Goal: Contribute content: Contribute content

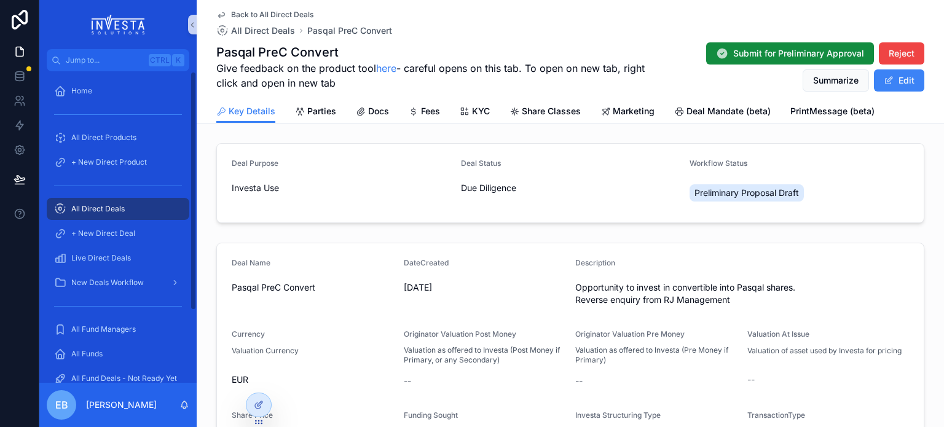
scroll to position [403, 0]
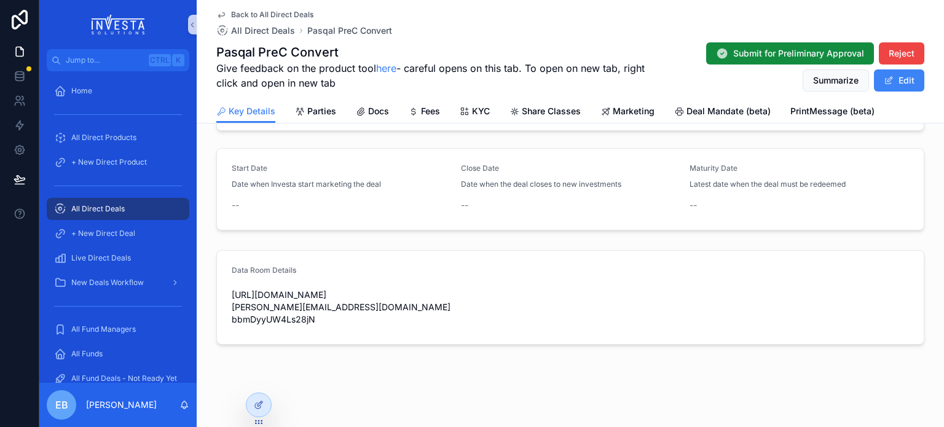
click at [92, 208] on span "All Direct Deals" at bounding box center [97, 209] width 53 height 10
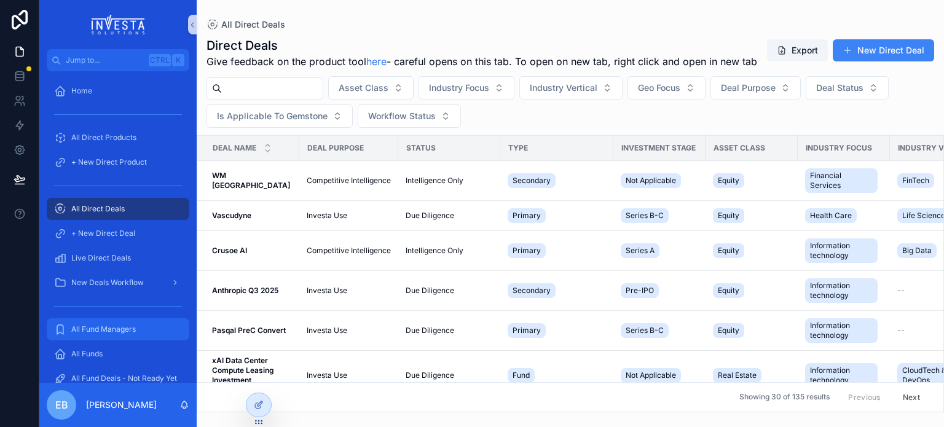
click at [86, 326] on span "All Fund Managers" at bounding box center [103, 329] width 65 height 10
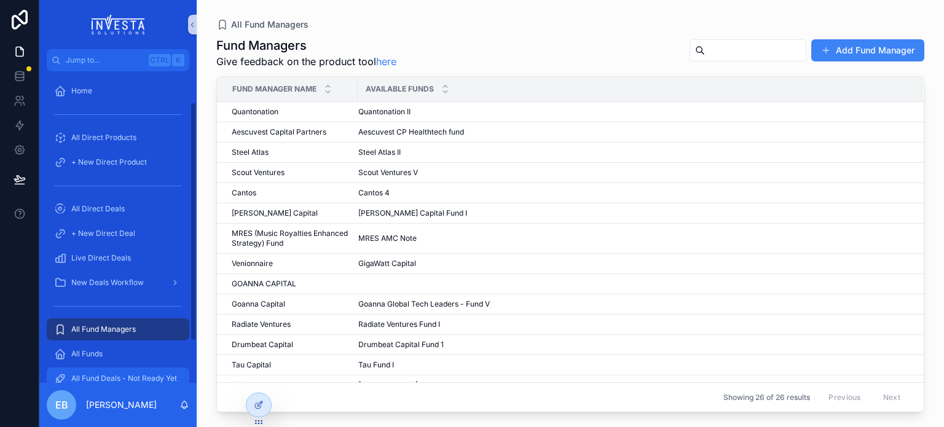
scroll to position [61, 0]
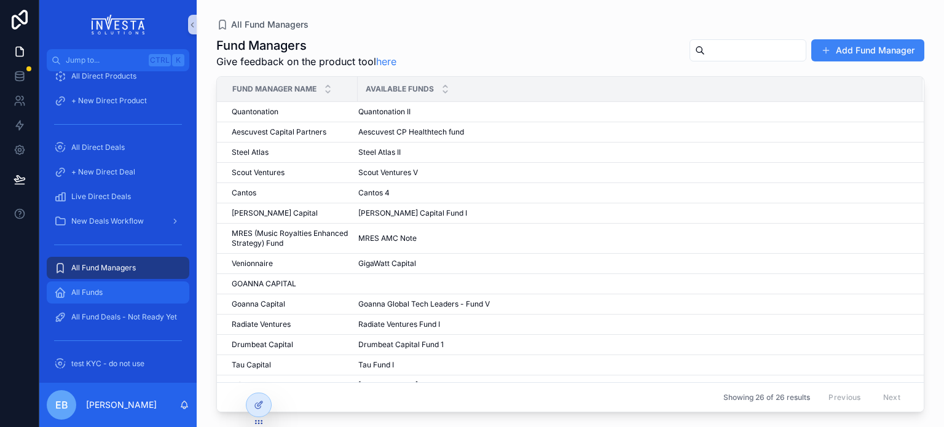
click at [111, 294] on div "All Funds" at bounding box center [118, 293] width 128 height 20
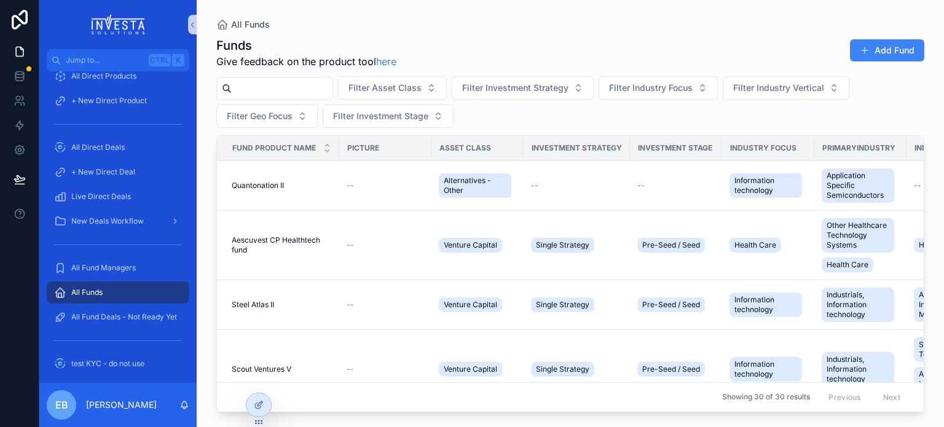
click at [288, 80] on input "scrollable content" at bounding box center [282, 88] width 101 height 17
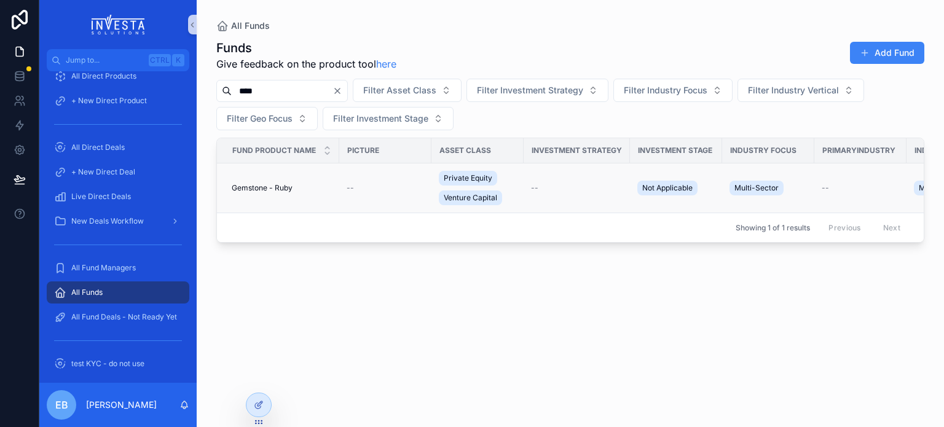
type input "****"
click at [317, 187] on div "Gemstone - Ruby Gemstone - Ruby" at bounding box center [282, 188] width 100 height 10
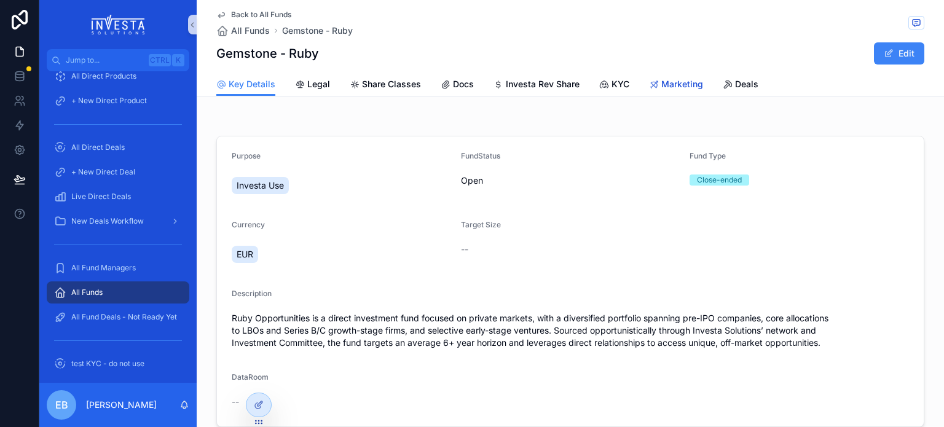
click at [665, 82] on span "Marketing" at bounding box center [682, 84] width 42 height 12
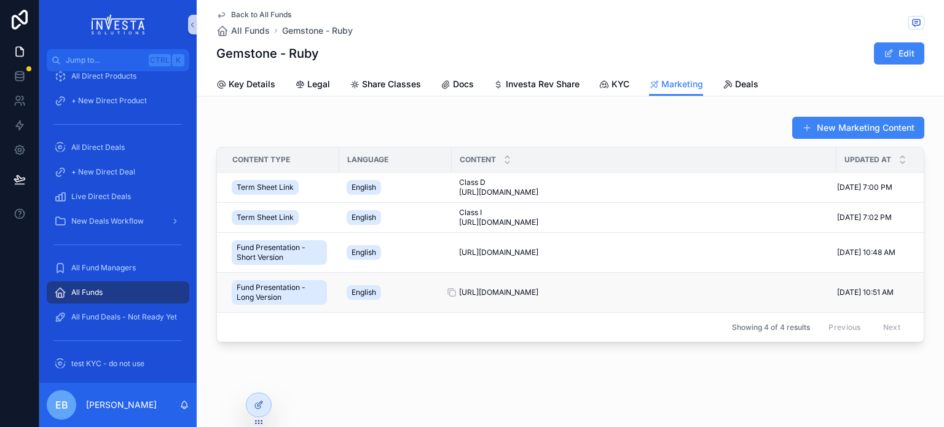
click at [496, 288] on span "[URL][DOMAIN_NAME]" at bounding box center [498, 293] width 79 height 10
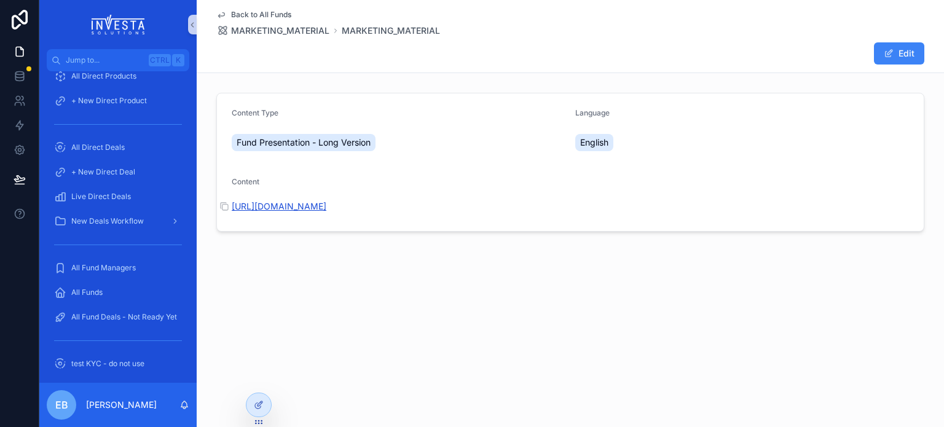
click at [326, 211] on link "[URL][DOMAIN_NAME]" at bounding box center [279, 206] width 95 height 10
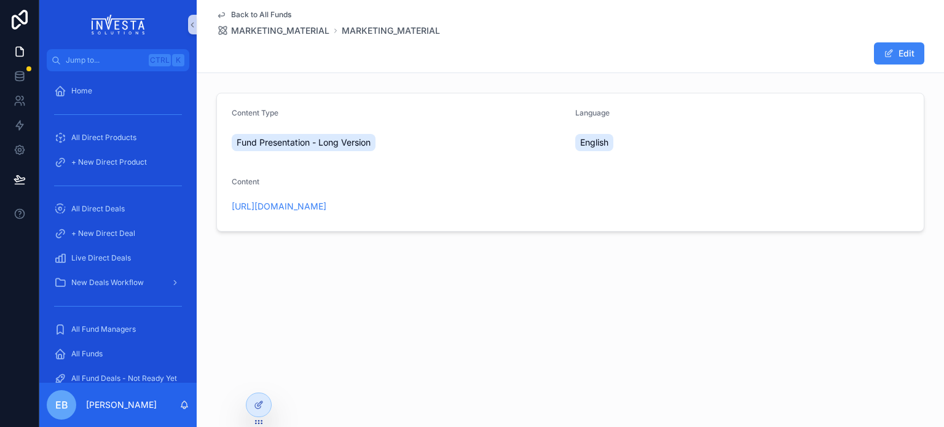
click at [222, 11] on icon "scrollable content" at bounding box center [221, 15] width 10 height 10
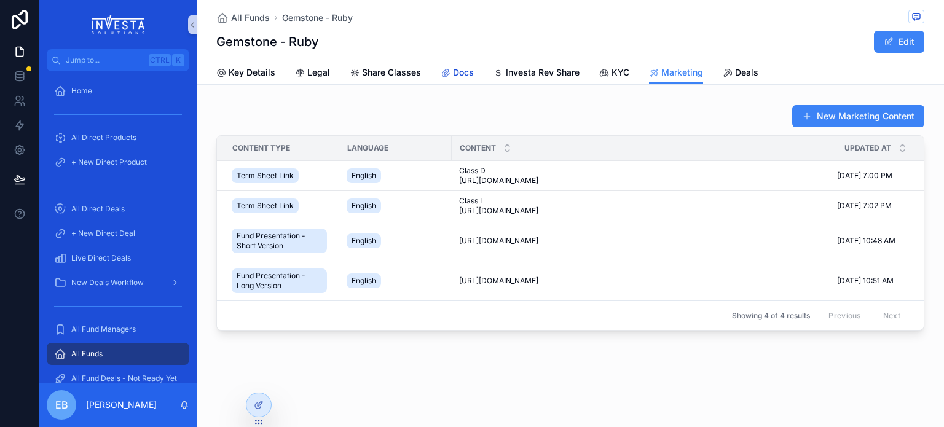
click at [465, 74] on span "Docs" at bounding box center [463, 72] width 21 height 12
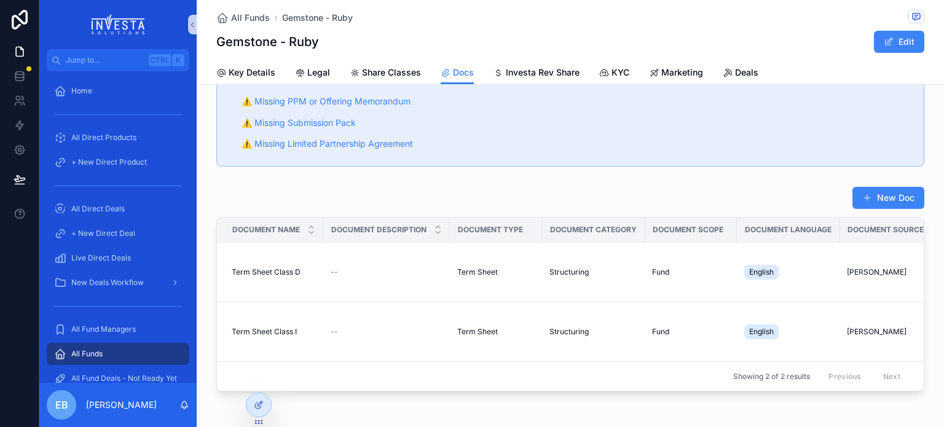
scroll to position [108, 0]
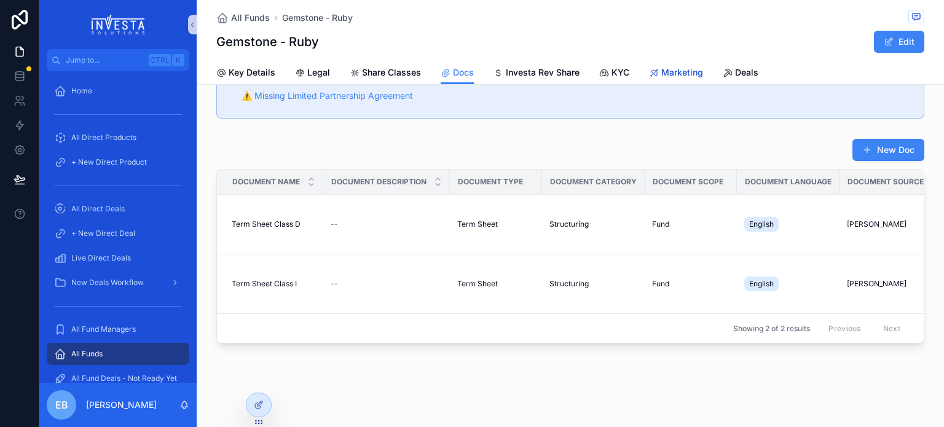
click at [670, 71] on span "Marketing" at bounding box center [682, 72] width 42 height 12
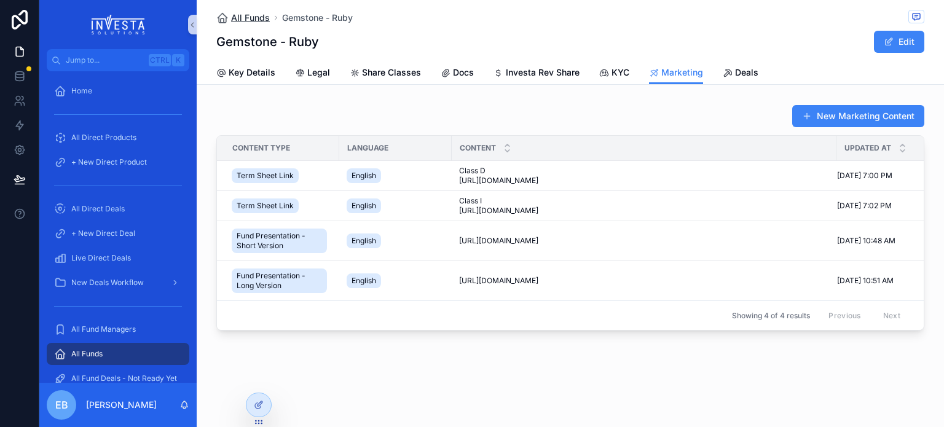
click at [248, 19] on span "All Funds" at bounding box center [250, 18] width 39 height 12
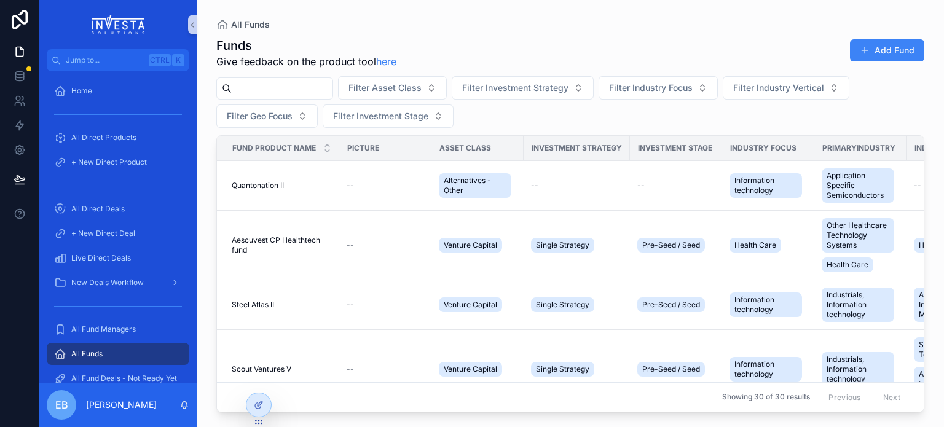
click at [272, 80] on input "scrollable content" at bounding box center [282, 88] width 101 height 17
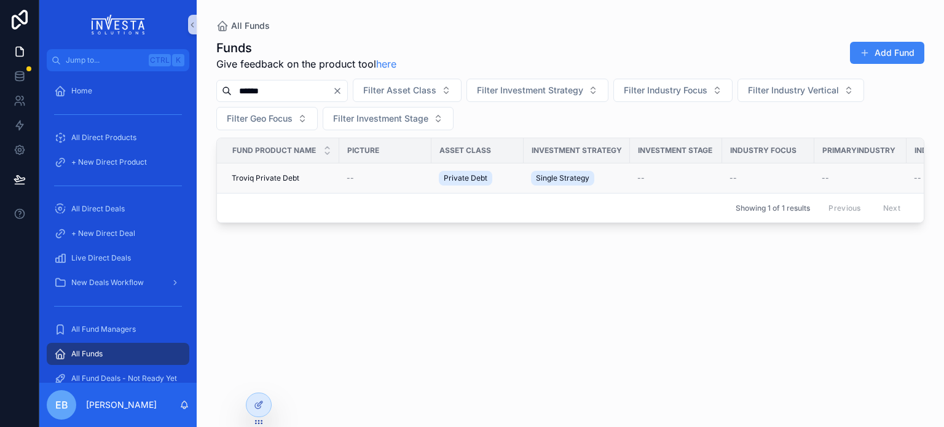
type input "******"
click at [282, 181] on span "Troviq Private Debt" at bounding box center [266, 178] width 68 height 10
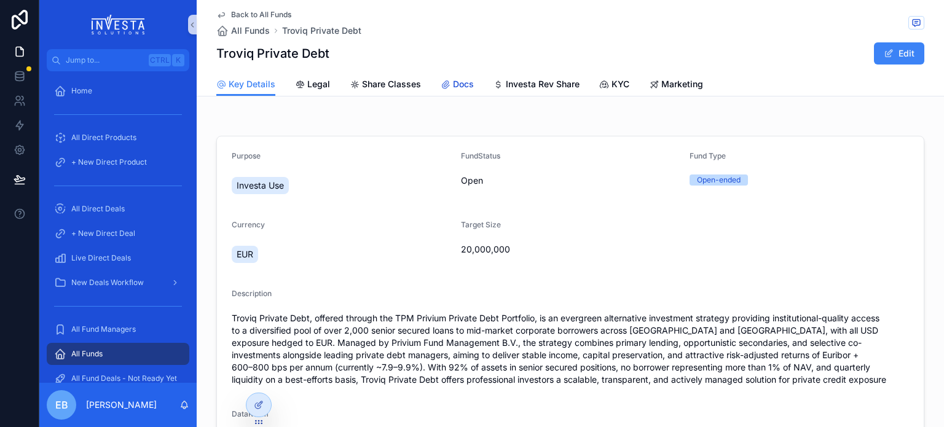
click at [453, 80] on span "Docs" at bounding box center [463, 84] width 21 height 12
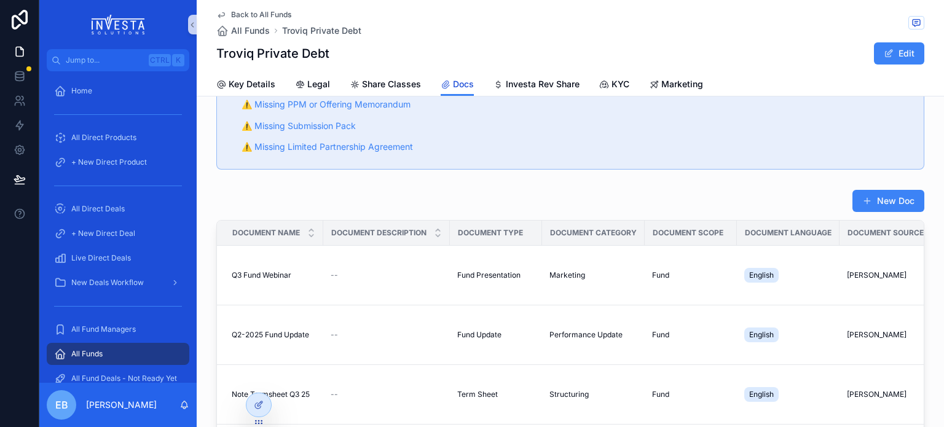
scroll to position [123, 0]
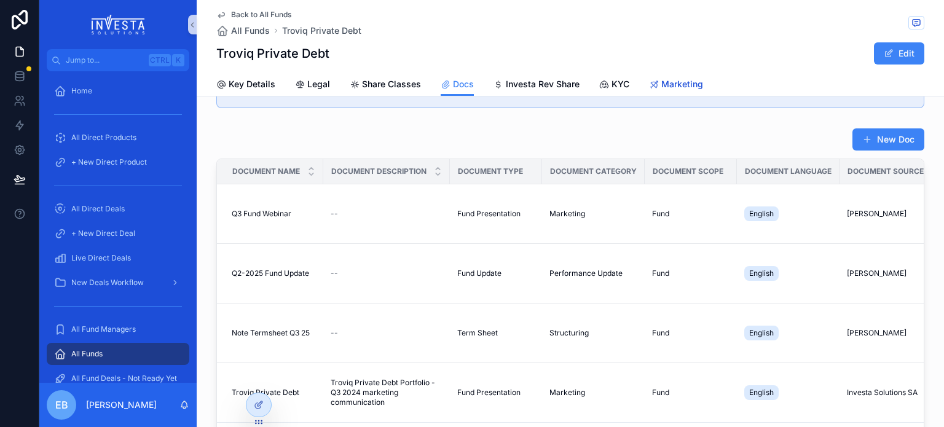
click at [667, 92] on link "Marketing" at bounding box center [676, 85] width 54 height 25
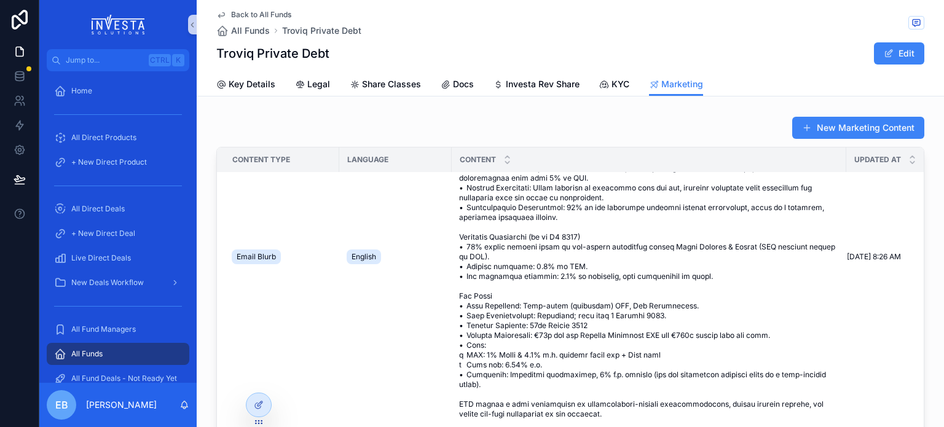
scroll to position [491, 0]
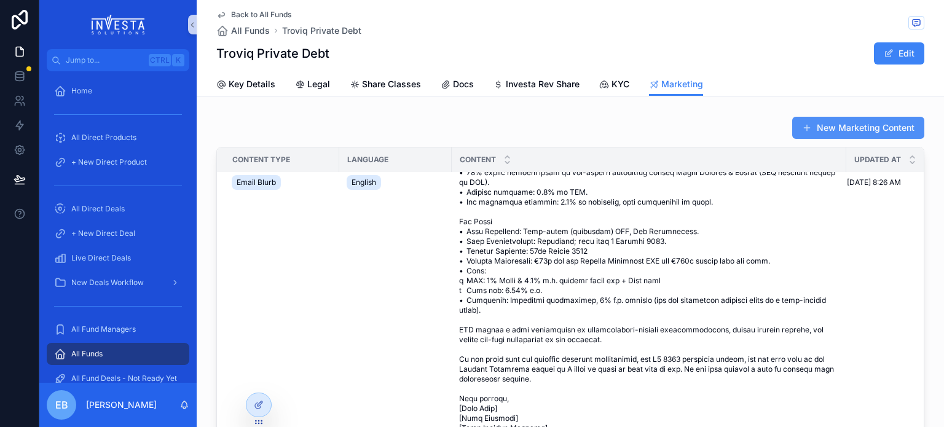
click at [839, 122] on button "New Marketing Content" at bounding box center [858, 128] width 132 height 22
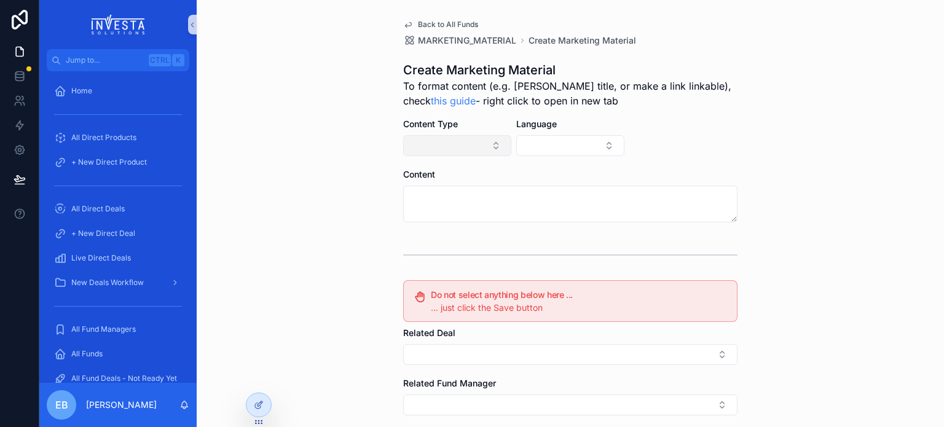
click at [489, 147] on button "Select Button" at bounding box center [457, 145] width 108 height 21
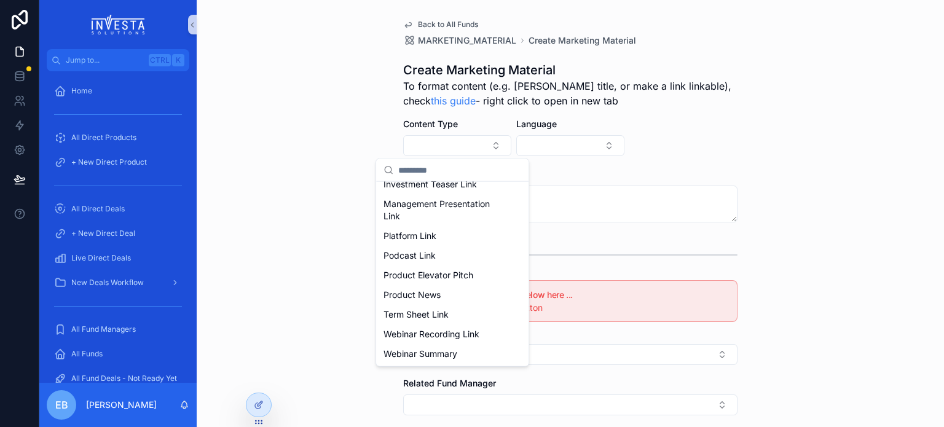
scroll to position [197, 0]
click at [458, 208] on span "Management Presentation Link" at bounding box center [444, 210] width 123 height 25
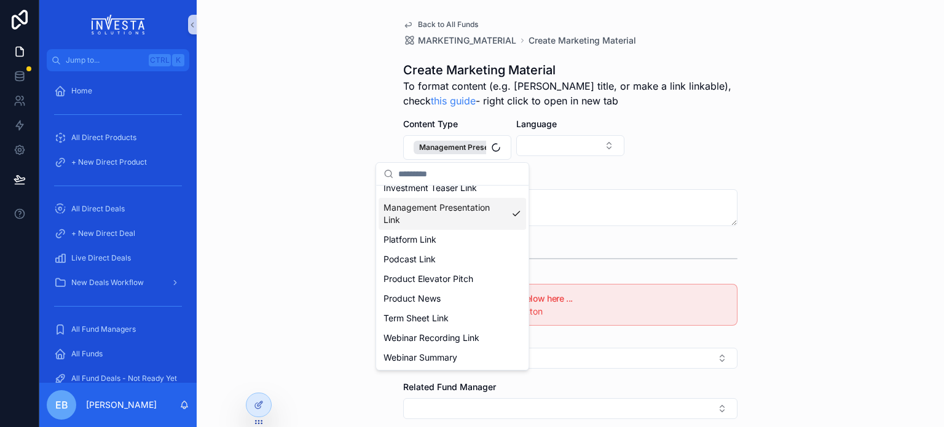
scroll to position [216, 0]
click at [599, 144] on button "Select Button" at bounding box center [570, 145] width 108 height 21
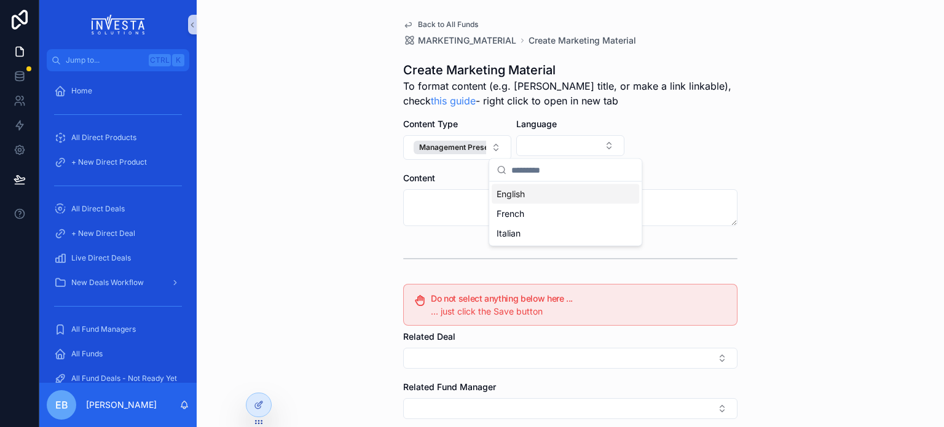
click at [519, 194] on span "English" at bounding box center [510, 194] width 28 height 12
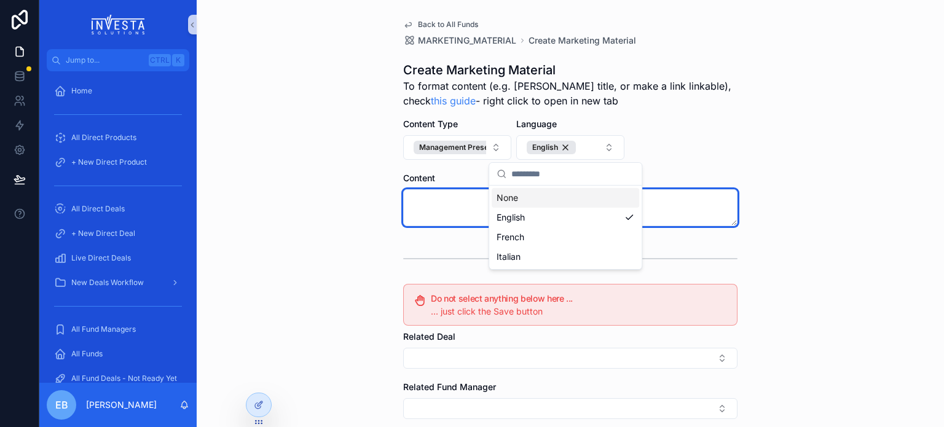
click at [431, 194] on textarea "scrollable content" at bounding box center [570, 207] width 334 height 37
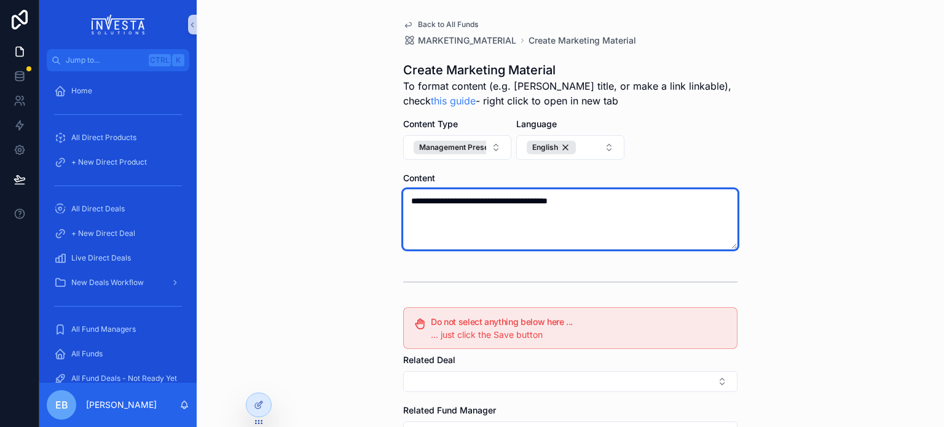
paste textarea "**********"
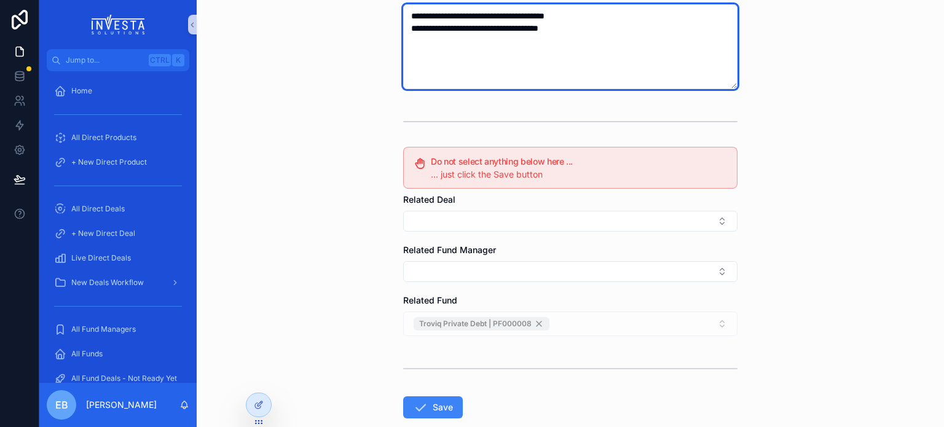
scroll to position [246, 0]
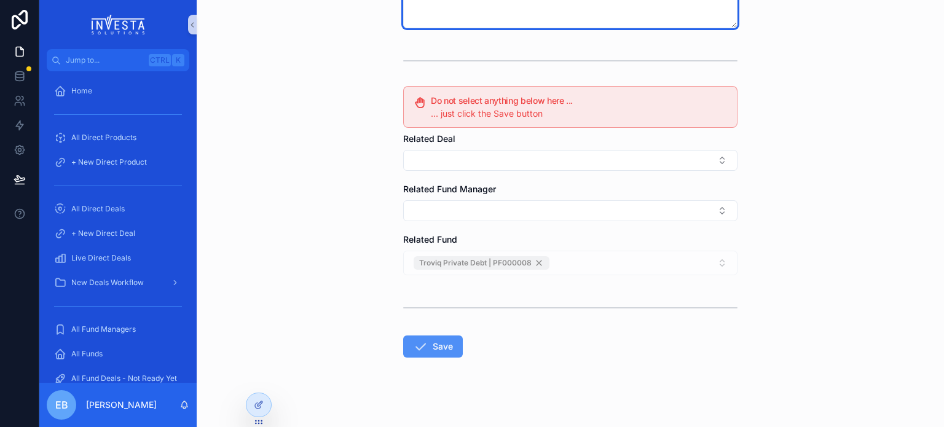
type textarea "**********"
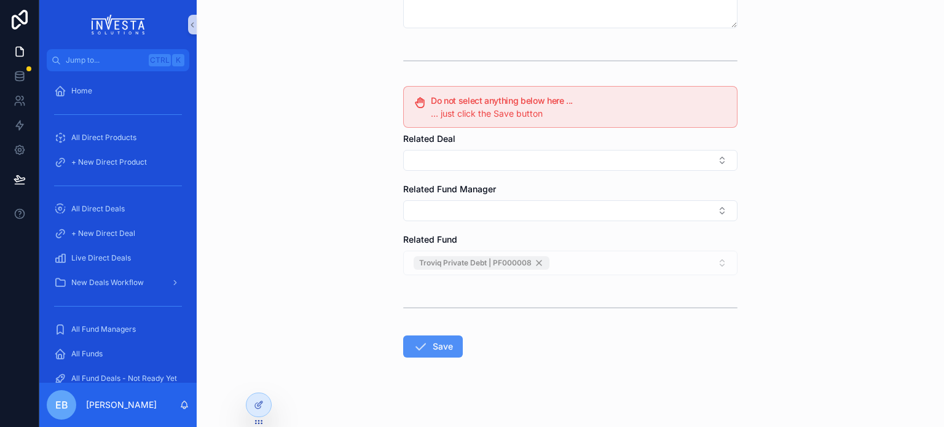
click at [440, 339] on button "Save" at bounding box center [433, 346] width 60 height 22
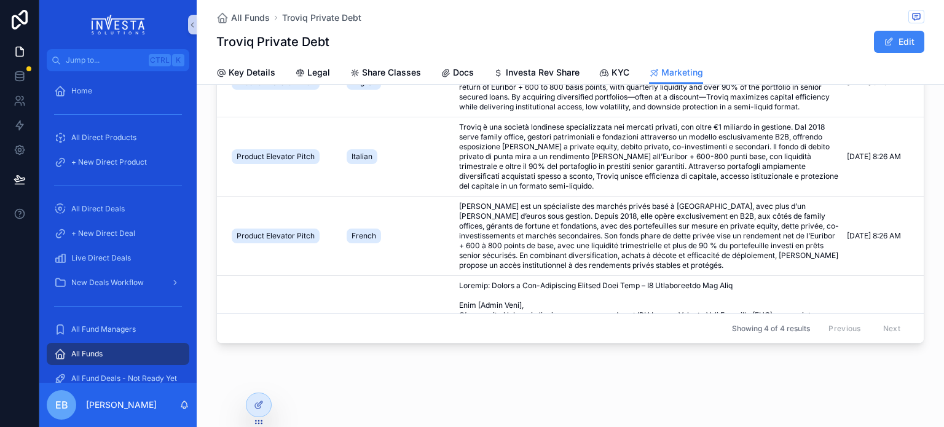
scroll to position [113, 0]
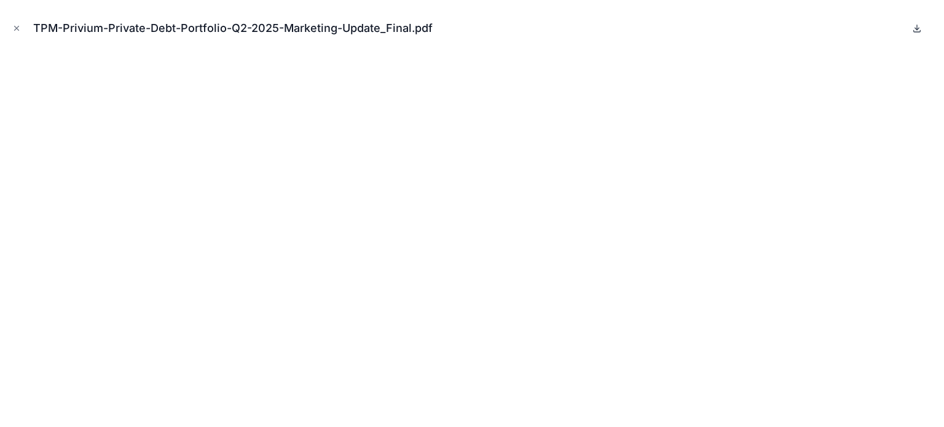
click at [914, 28] on icon at bounding box center [917, 28] width 10 height 10
